Goal: Task Accomplishment & Management: Manage account settings

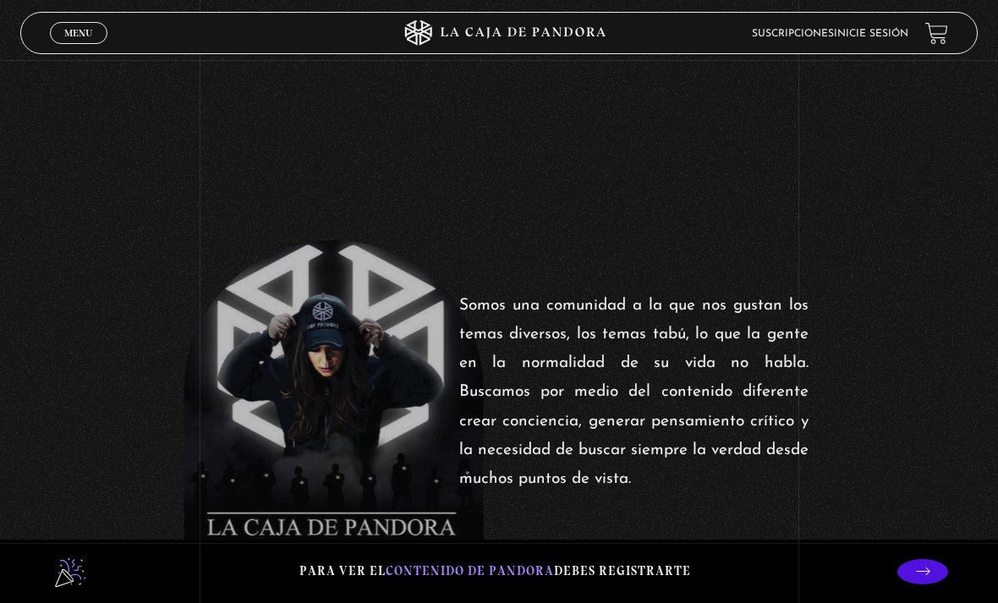
scroll to position [469, 0]
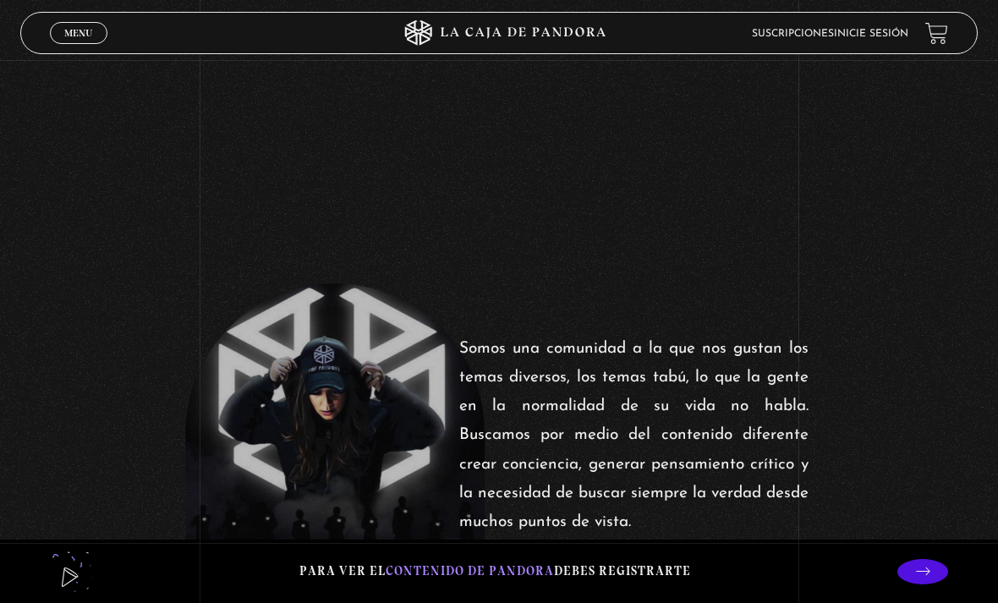
click at [96, 34] on link "Menu Cerrar" at bounding box center [79, 33] width 58 height 22
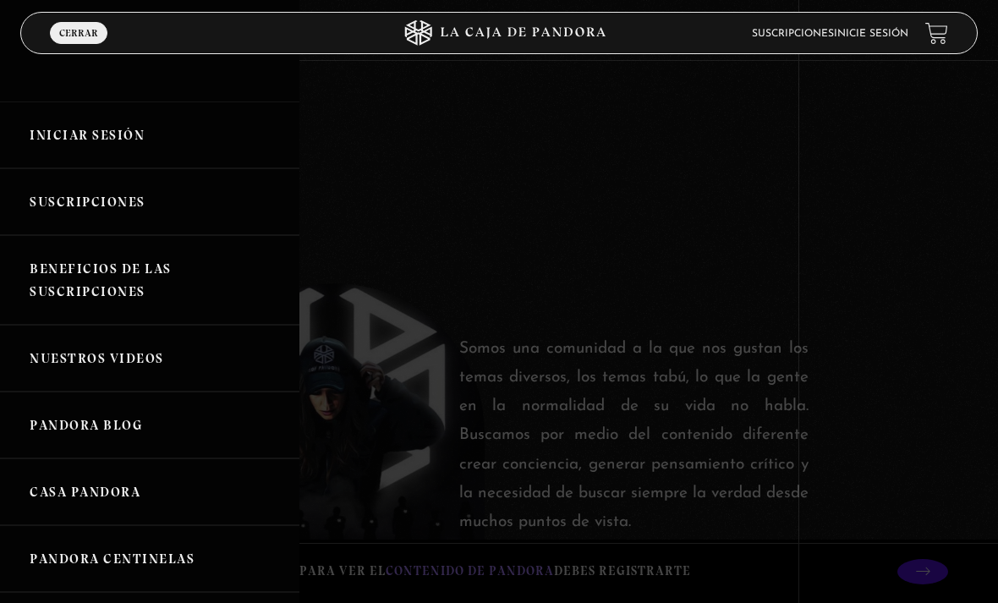
click at [144, 127] on link "Iniciar Sesión" at bounding box center [149, 135] width 299 height 67
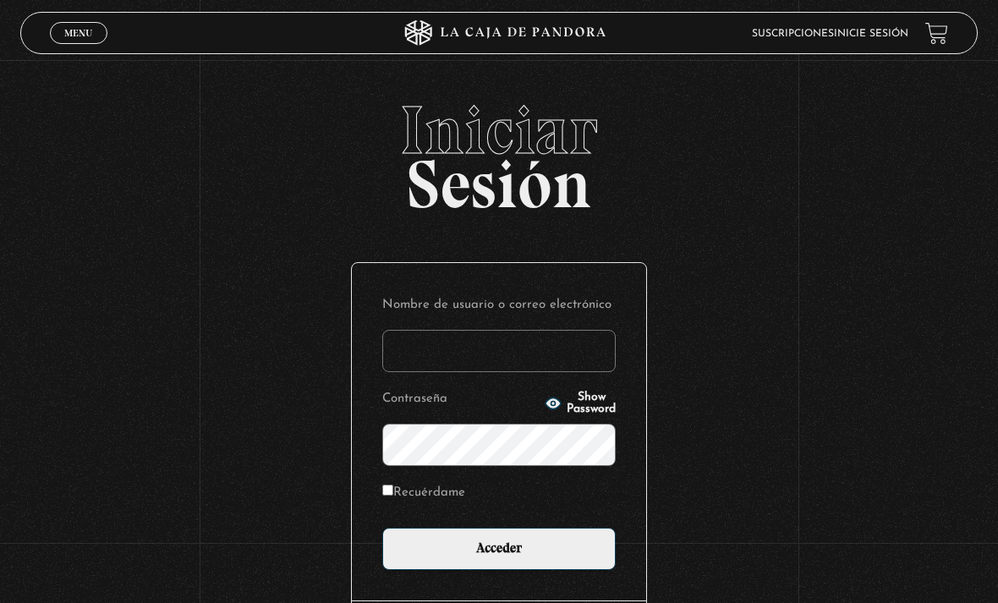
type input "yaryma26@gmail.com"
click at [499, 557] on input "Acceder" at bounding box center [498, 549] width 233 height 42
click at [546, 556] on input "Acceder" at bounding box center [498, 549] width 233 height 42
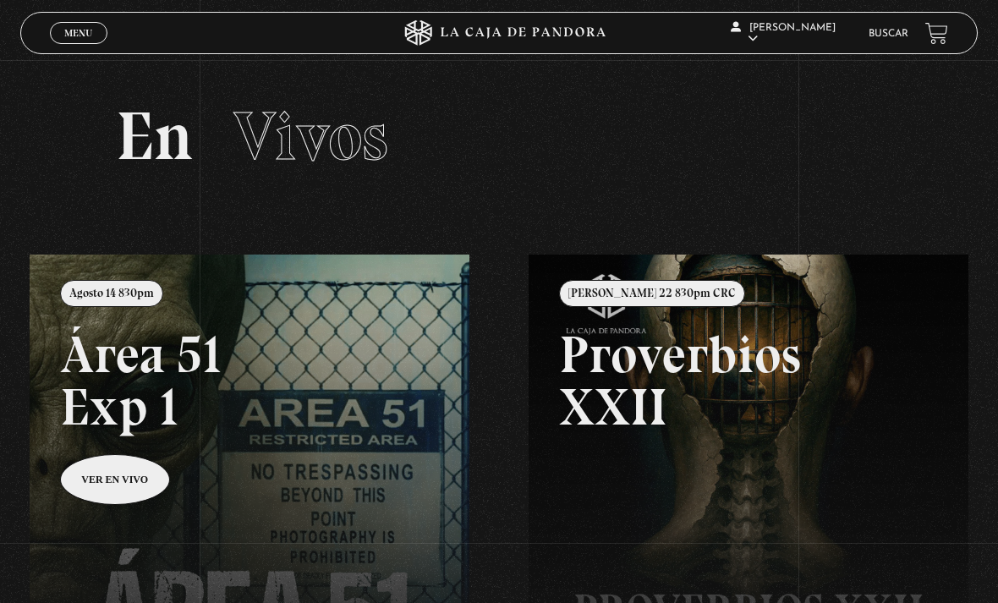
click at [243, 370] on link at bounding box center [529, 556] width 998 height 603
